Goal: Information Seeking & Learning: Learn about a topic

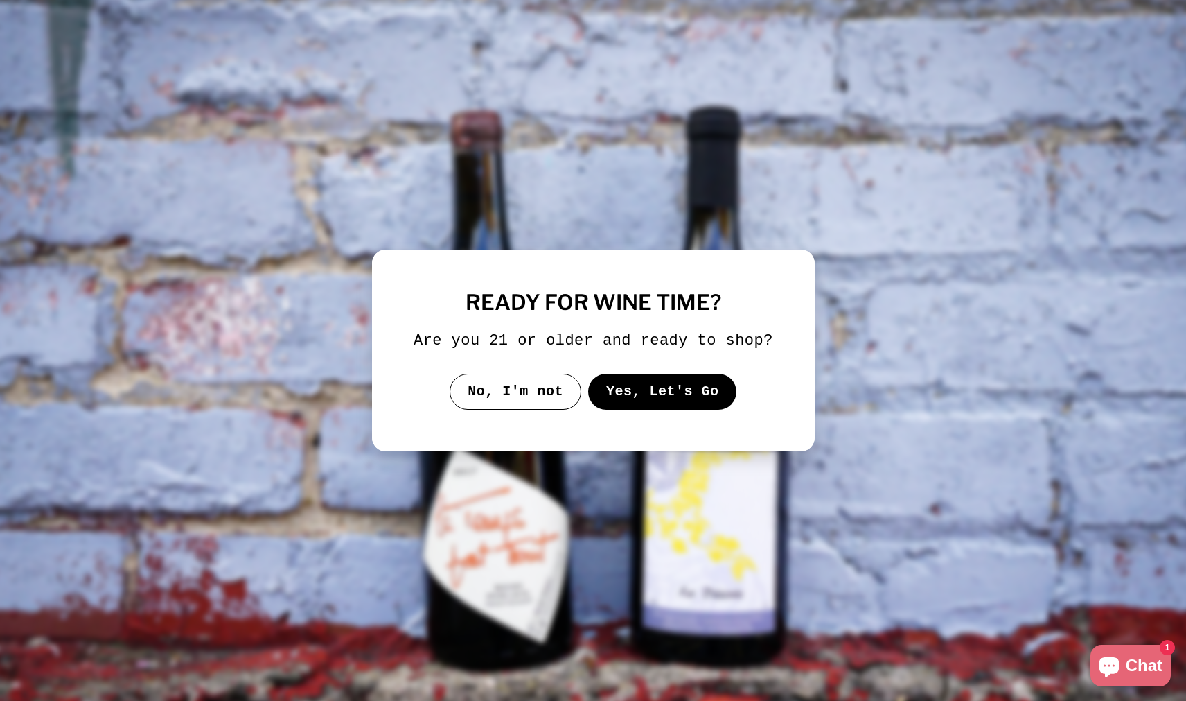
click at [651, 399] on button "Yes, Let's Go" at bounding box center [662, 391] width 149 height 36
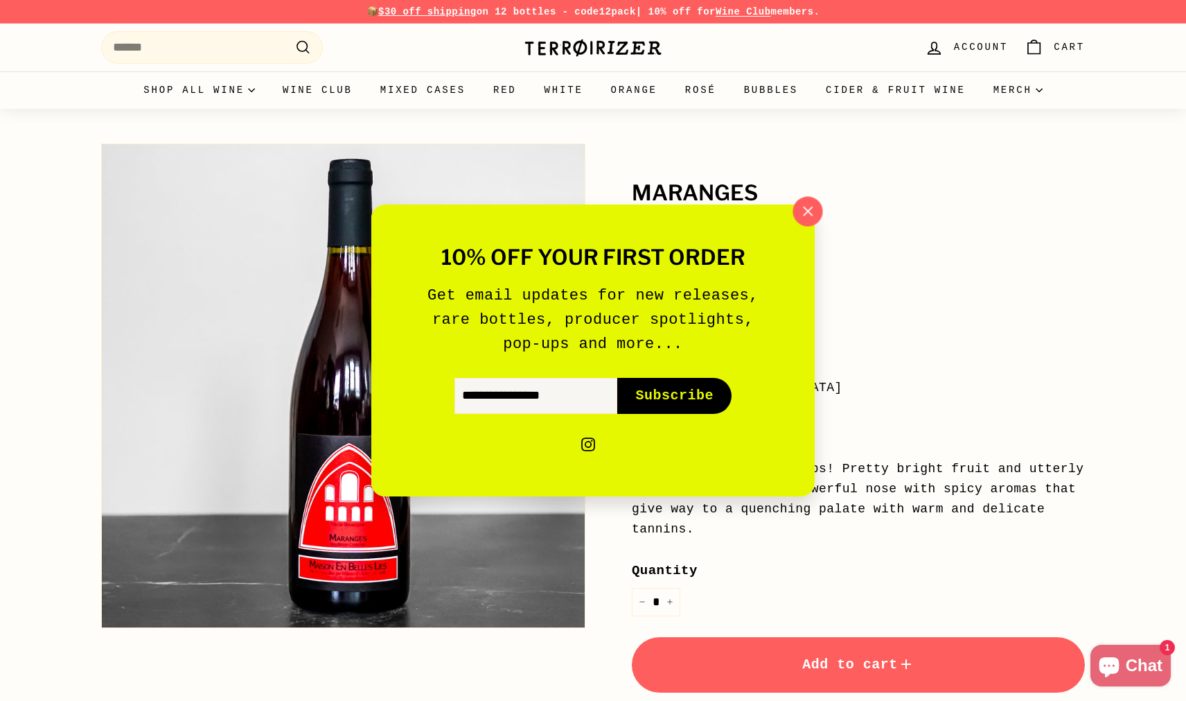
click at [811, 209] on icon "button" at bounding box center [808, 210] width 9 height 9
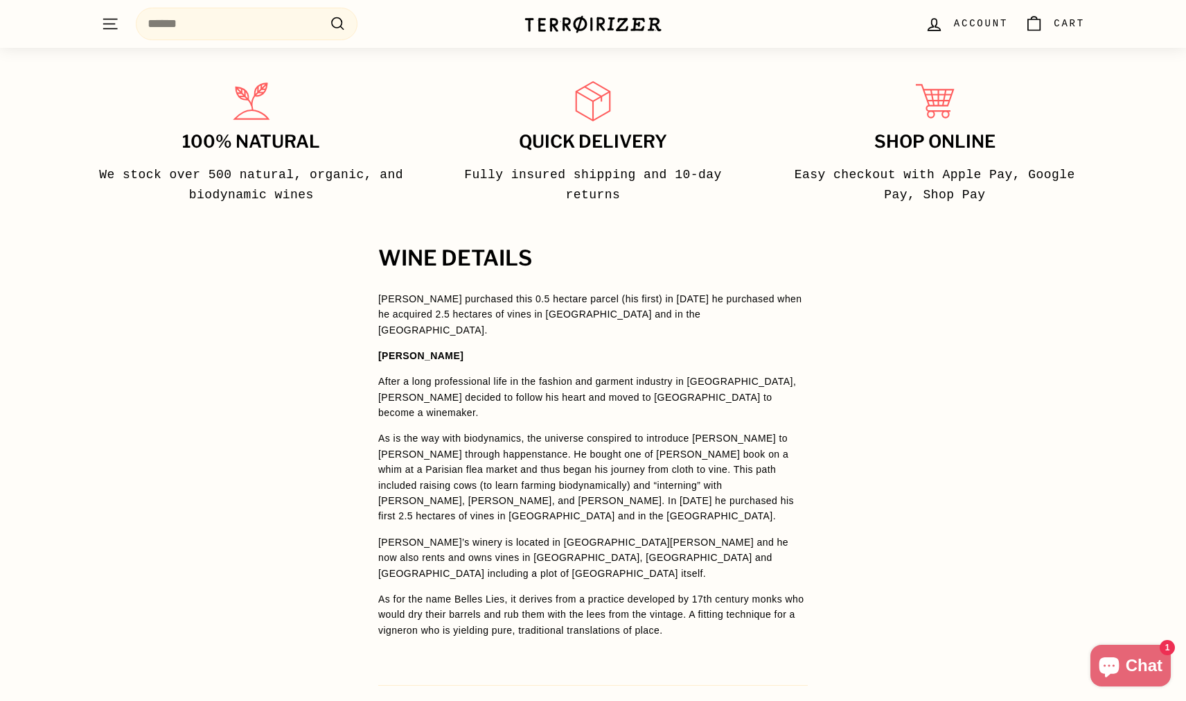
scroll to position [938, 0]
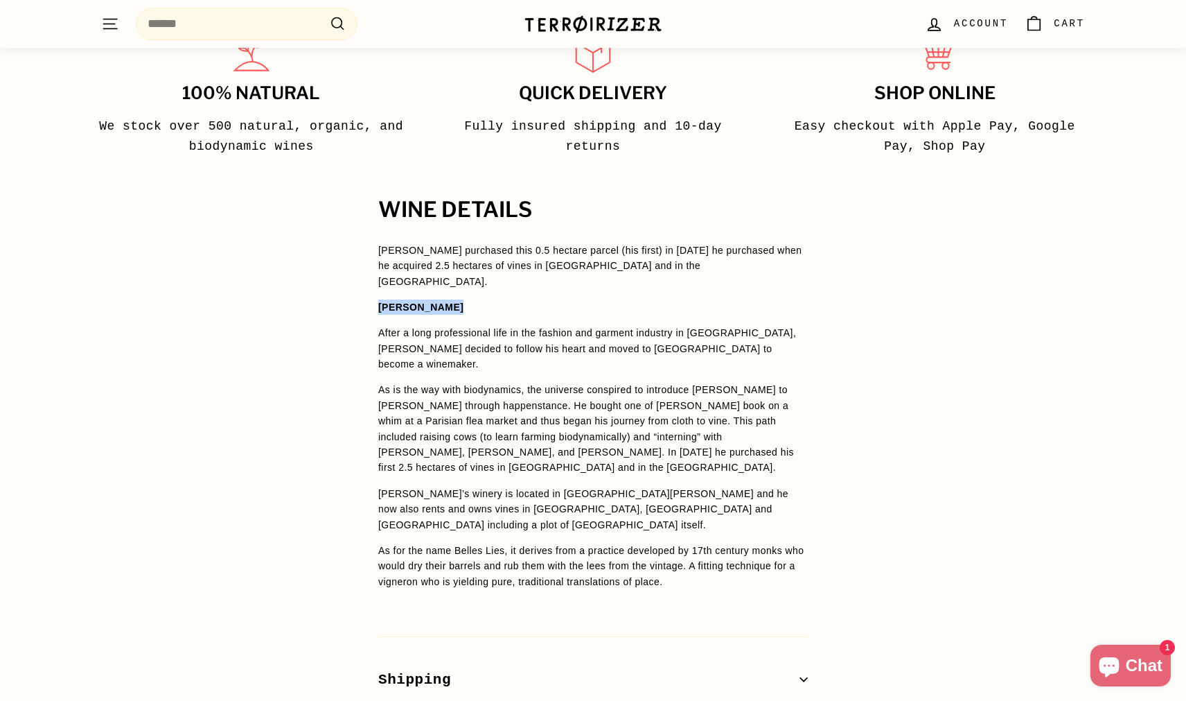
drag, startPoint x: 446, startPoint y: 281, endPoint x: 378, endPoint y: 280, distance: 68.6
click at [378, 280] on div "WINE DETAILS [PERSON_NAME] purchased this 0.5 hectare parcel (his first) in [DA…" at bounding box center [593, 472] width 485 height 549
copy strong "[PERSON_NAME]"
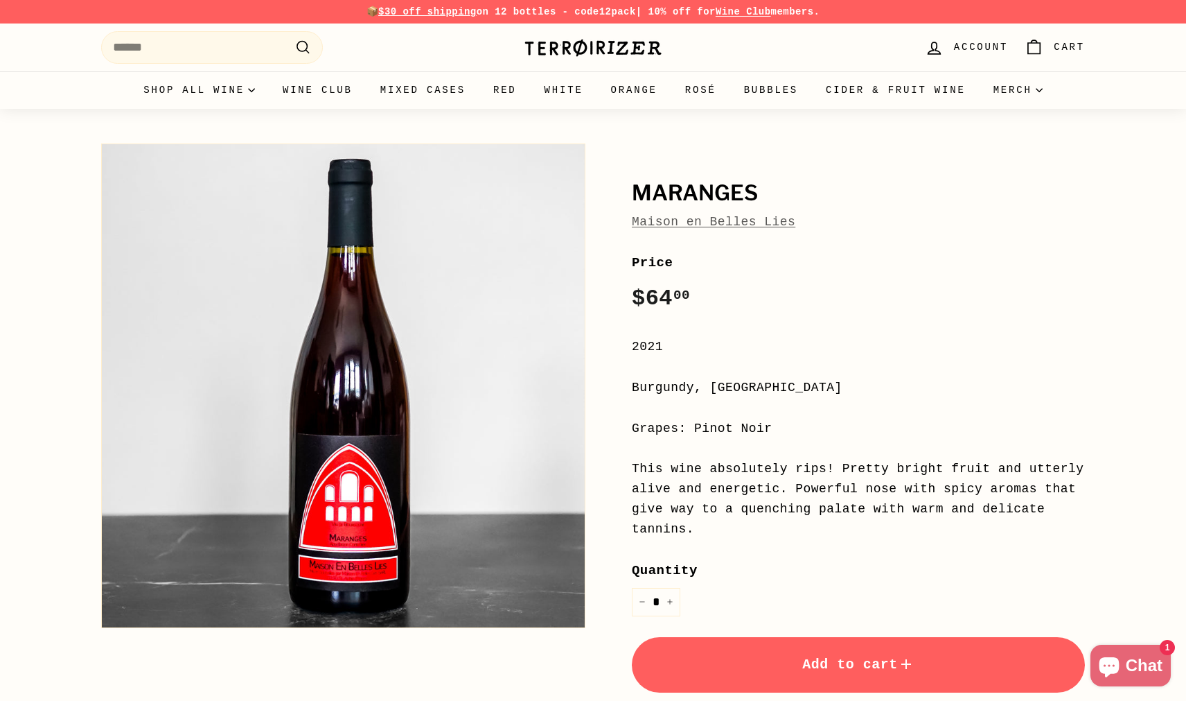
scroll to position [0, 0]
drag, startPoint x: 800, startPoint y: 221, endPoint x: 619, endPoint y: 222, distance: 180.9
click at [619, 222] on div "Maranges Maison en Belles Lies Price Regular price $64 00 $64.00 / 2021 [GEOGRA…" at bounding box center [843, 499] width 484 height 725
copy link "Maison en Belles Lies"
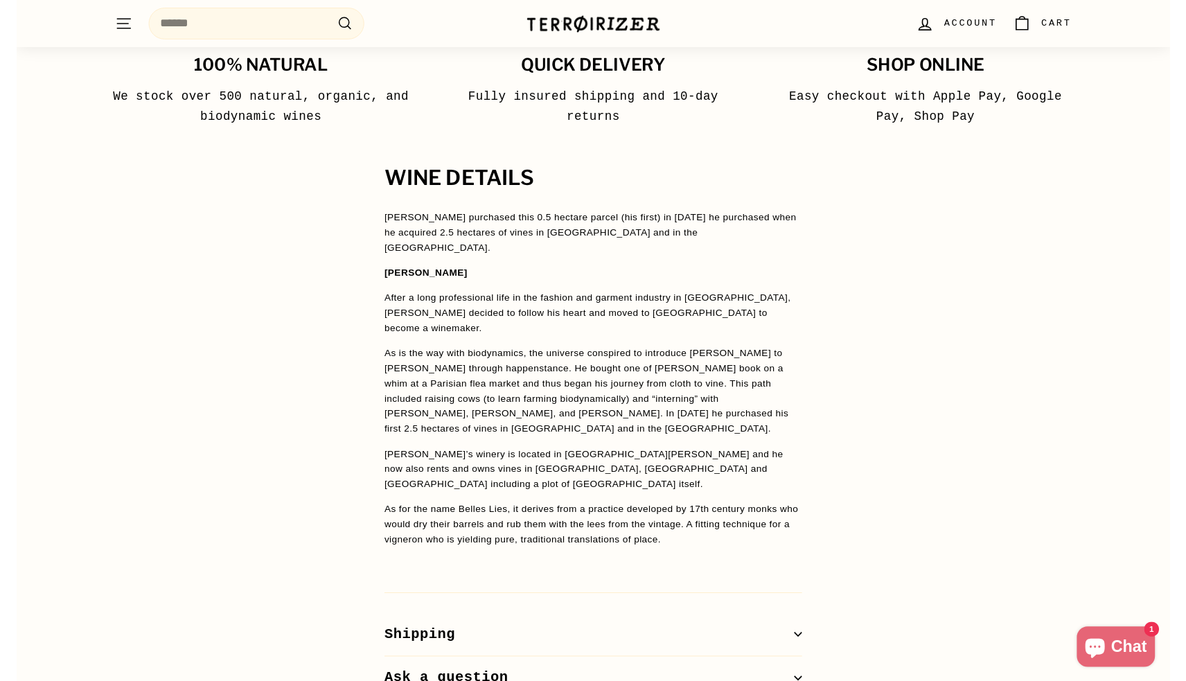
scroll to position [971, 0]
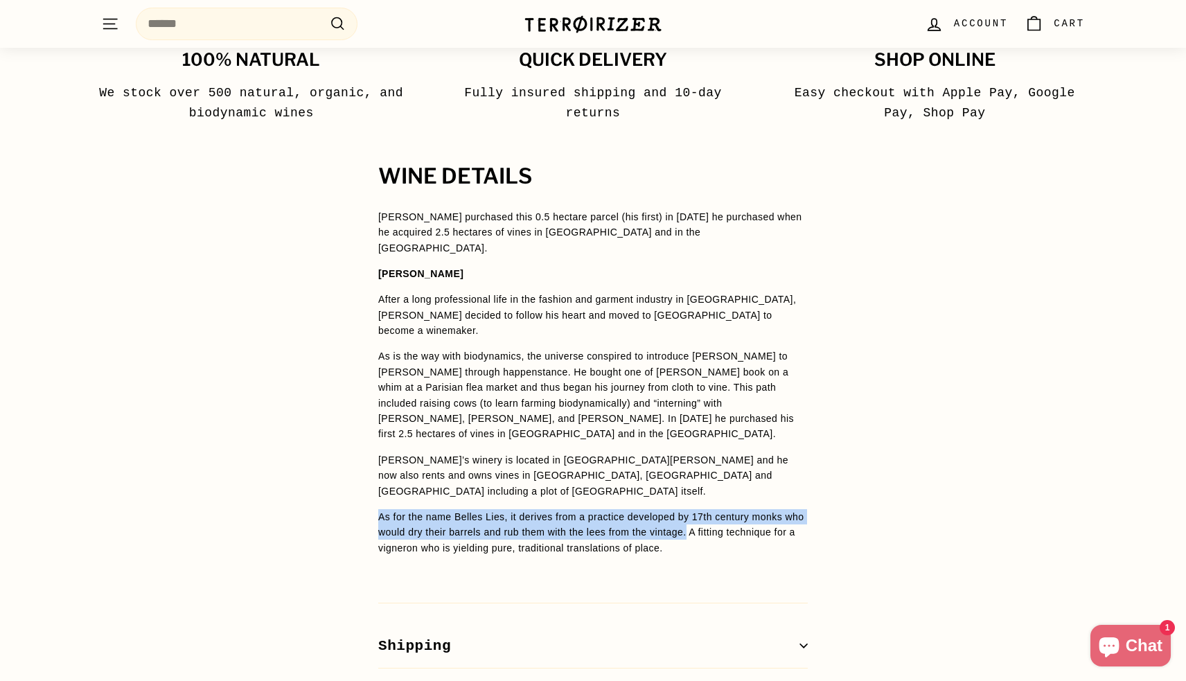
drag, startPoint x: 380, startPoint y: 454, endPoint x: 723, endPoint y: 468, distance: 342.6
click at [723, 509] on p "As for the name Belles Lies, it derives from a practice developed by 17th centu…" at bounding box center [593, 532] width 430 height 46
copy p "As for the name Belles Lies, it derives from a practice developed by 17th centu…"
click at [737, 349] on p "As is the way with biodynamics, the universe conspired to introduce [PERSON_NAM…" at bounding box center [593, 395] width 430 height 93
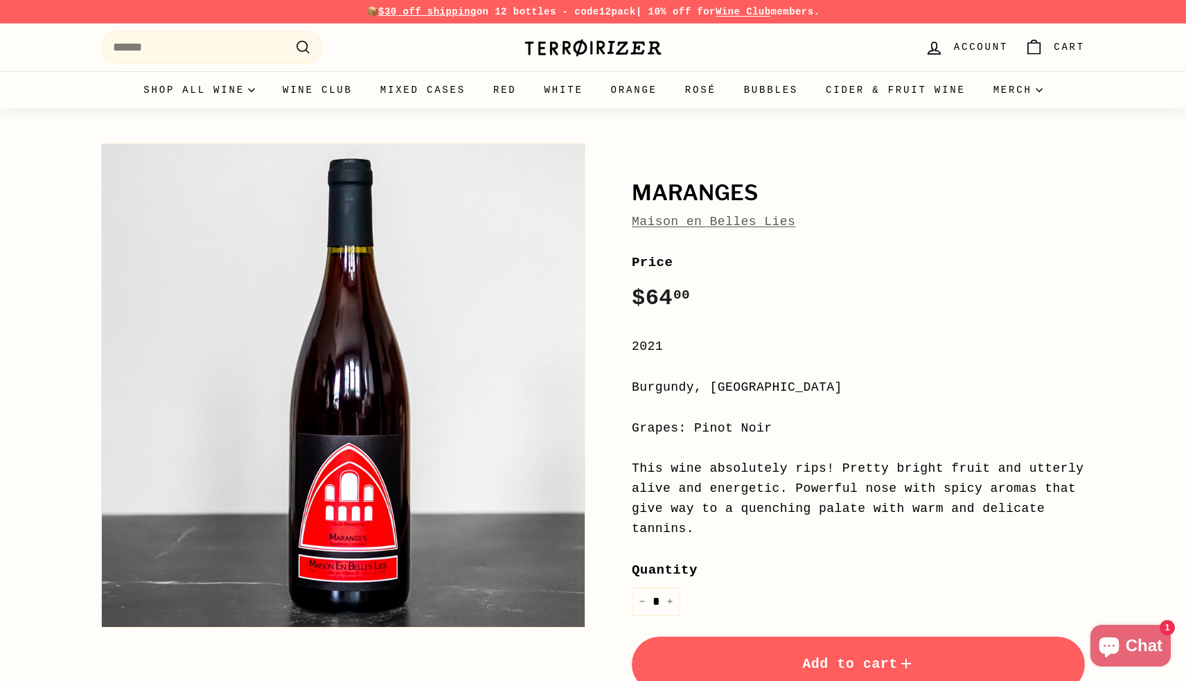
scroll to position [0, 0]
